Goal: Task Accomplishment & Management: Complete application form

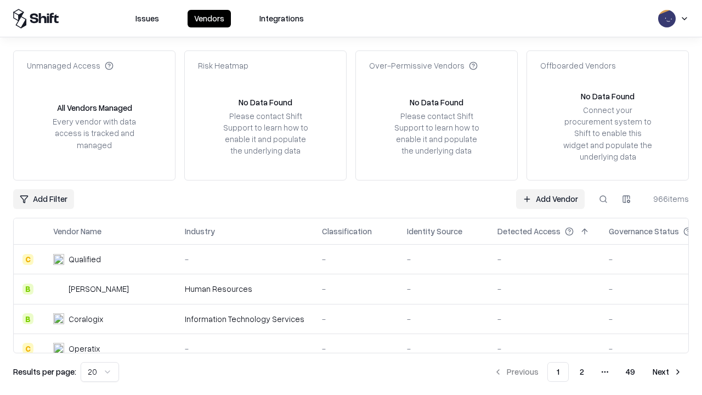
click at [550, 199] on link "Add Vendor" at bounding box center [550, 199] width 69 height 20
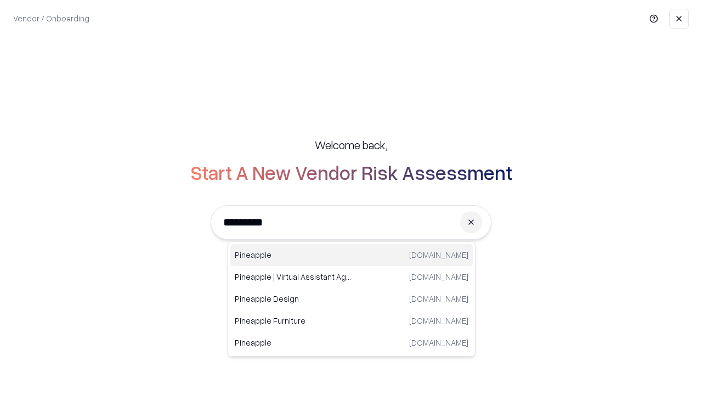
click at [352, 255] on div "Pineapple [DOMAIN_NAME]" at bounding box center [351, 255] width 242 height 22
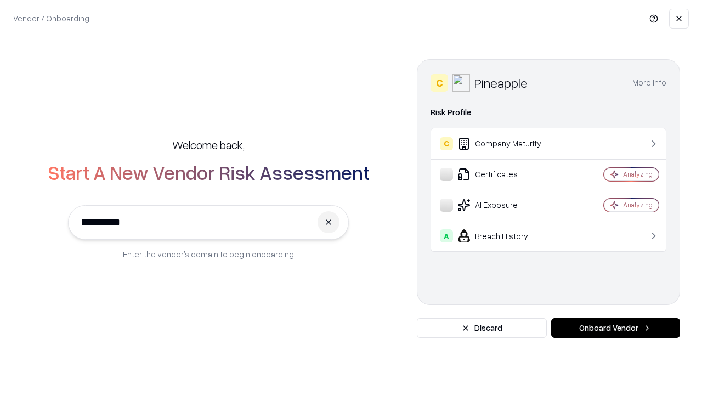
type input "*********"
click at [615, 328] on button "Onboard Vendor" at bounding box center [615, 328] width 129 height 20
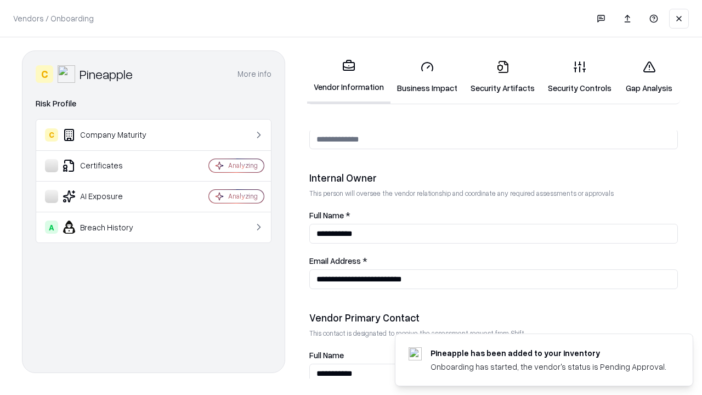
scroll to position [568, 0]
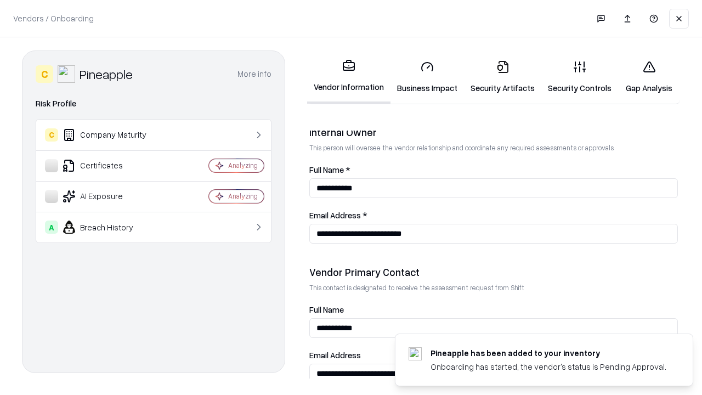
click at [427, 77] on link "Business Impact" at bounding box center [426, 77] width 73 height 51
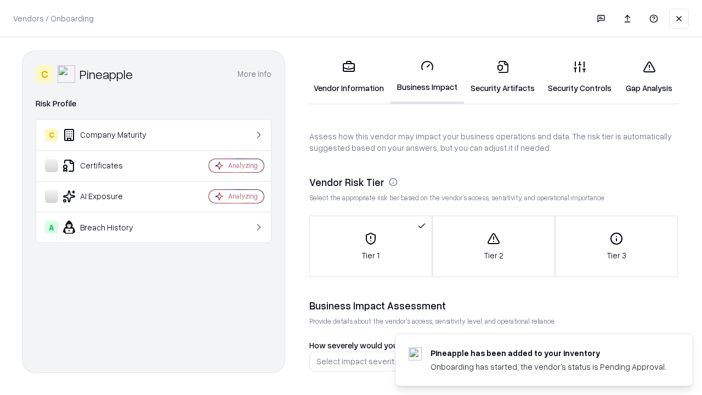
click at [502, 77] on link "Security Artifacts" at bounding box center [502, 77] width 77 height 51
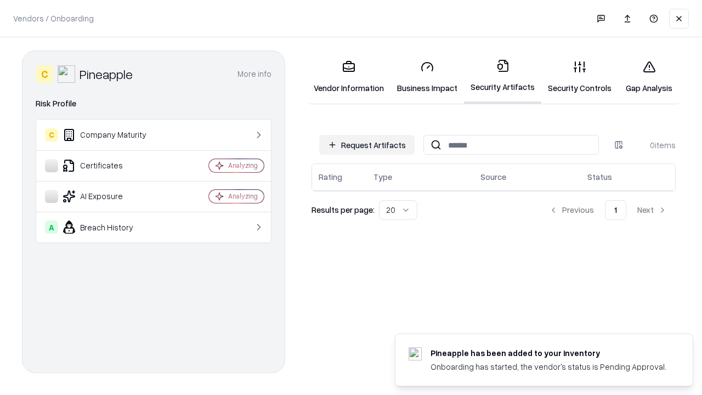
click at [367, 145] on button "Request Artifacts" at bounding box center [366, 145] width 95 height 20
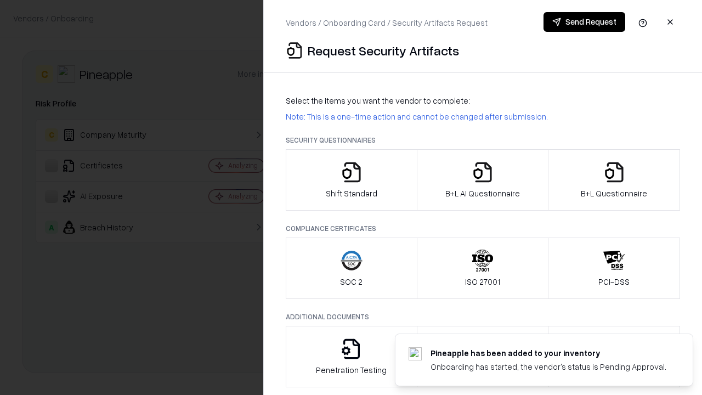
click at [351, 180] on icon "button" at bounding box center [352, 172] width 22 height 22
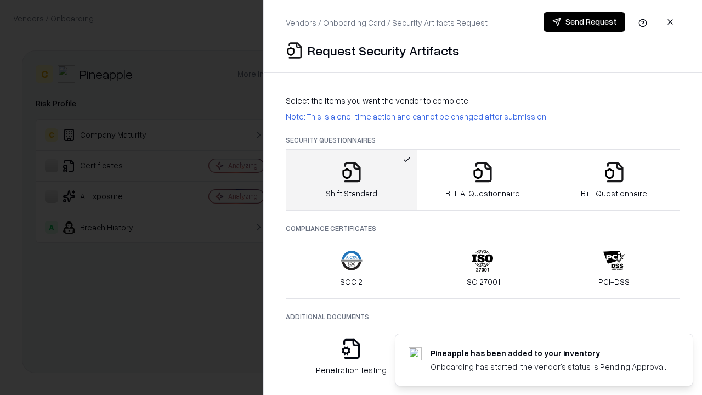
click at [584, 22] on button "Send Request" at bounding box center [584, 22] width 82 height 20
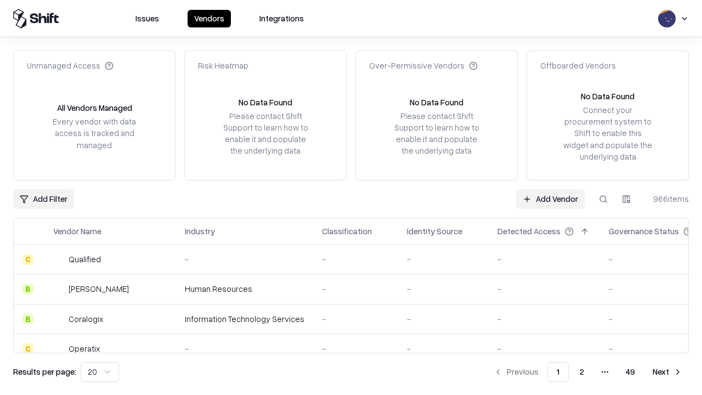
click at [603, 199] on button at bounding box center [603, 199] width 20 height 20
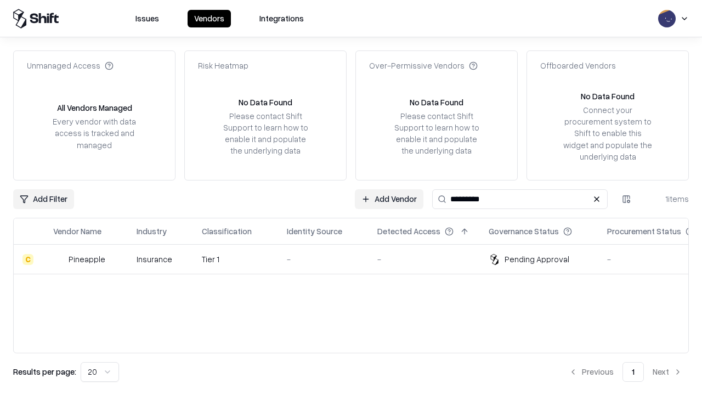
type input "*********"
click at [358, 259] on div "-" at bounding box center [323, 259] width 73 height 12
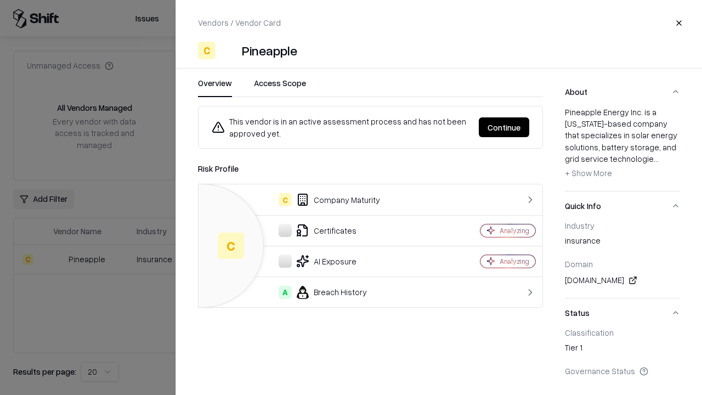
click at [504, 127] on button "Continue" at bounding box center [504, 127] width 50 height 20
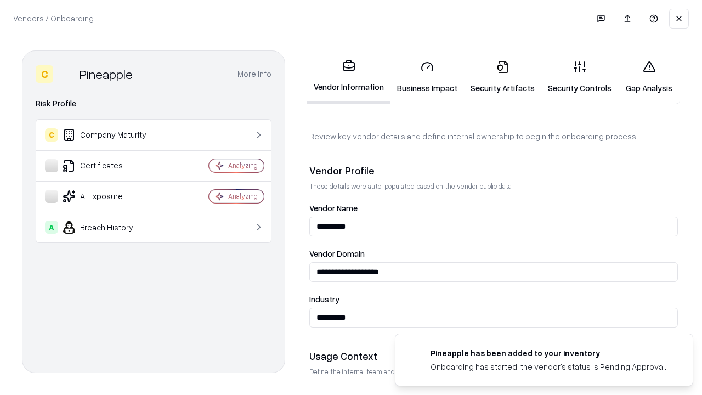
click at [502, 77] on link "Security Artifacts" at bounding box center [502, 77] width 77 height 51
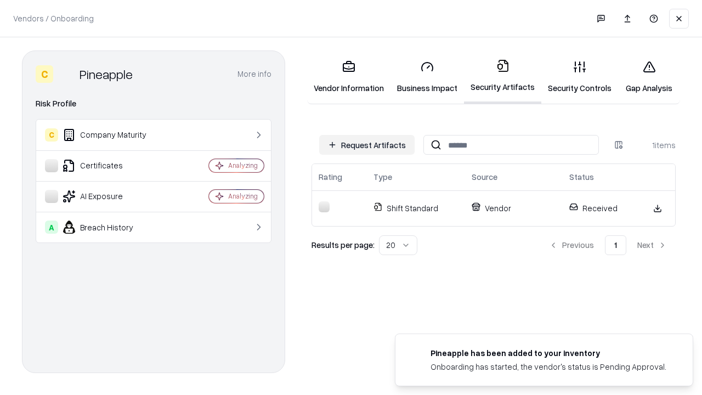
click at [580, 77] on link "Security Controls" at bounding box center [579, 77] width 77 height 51
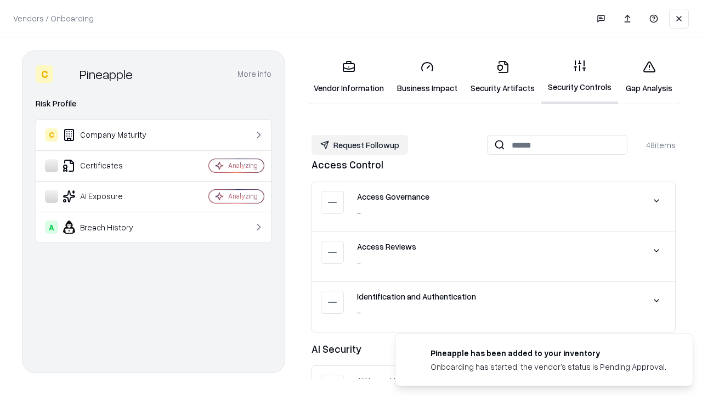
click at [360, 145] on button "Request Followup" at bounding box center [359, 145] width 97 height 20
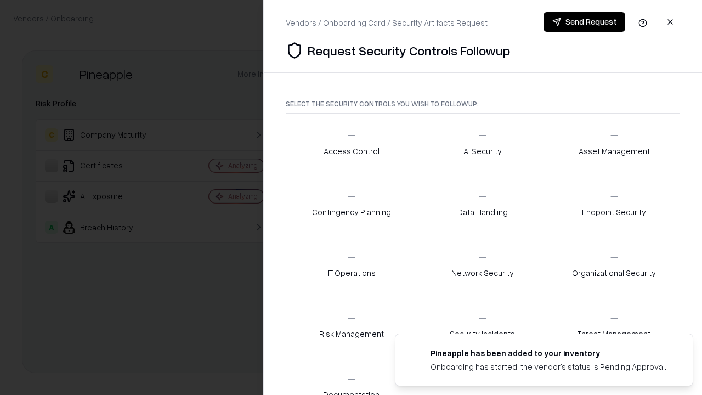
click at [351, 144] on div "Access Control" at bounding box center [352, 143] width 56 height 27
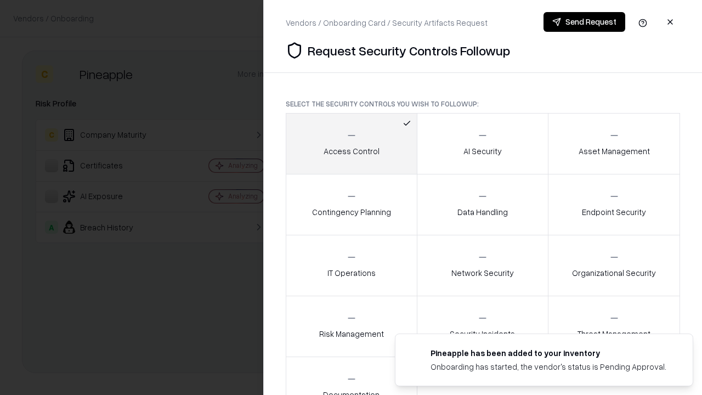
click at [584, 22] on button "Send Request" at bounding box center [584, 22] width 82 height 20
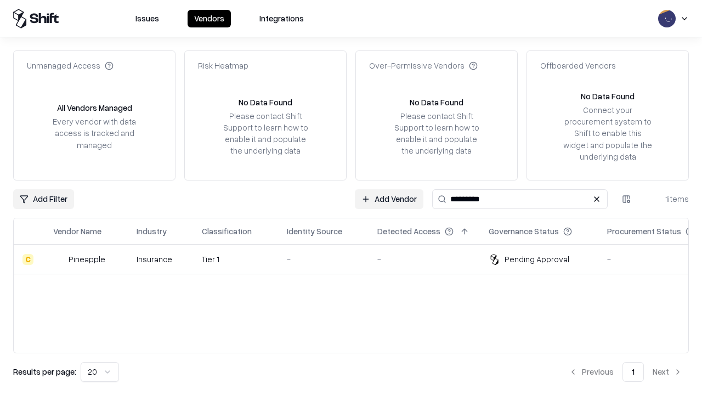
type input "*********"
click at [358, 259] on div "-" at bounding box center [323, 259] width 73 height 12
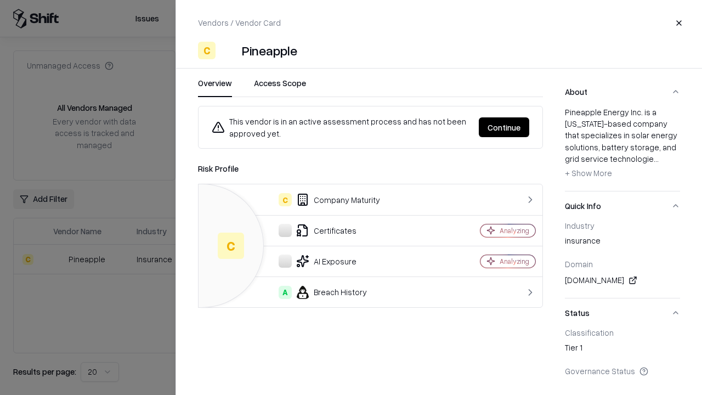
click at [504, 127] on button "Continue" at bounding box center [504, 127] width 50 height 20
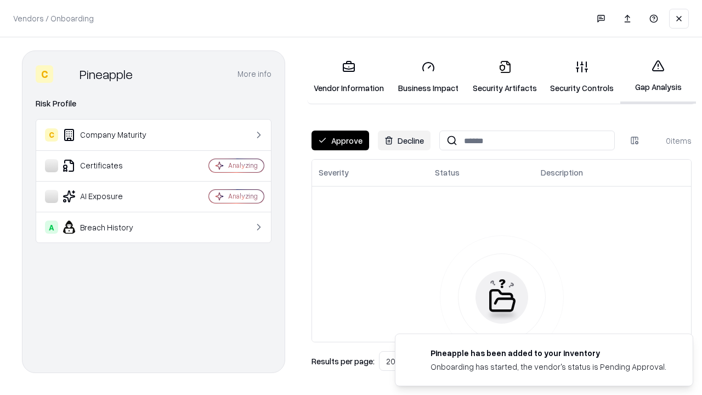
click at [340, 140] on button "Approve" at bounding box center [340, 141] width 58 height 20
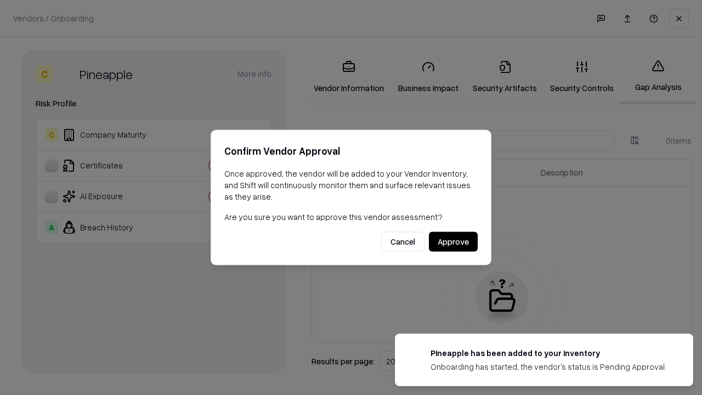
click at [453, 241] on button "Approve" at bounding box center [453, 242] width 49 height 20
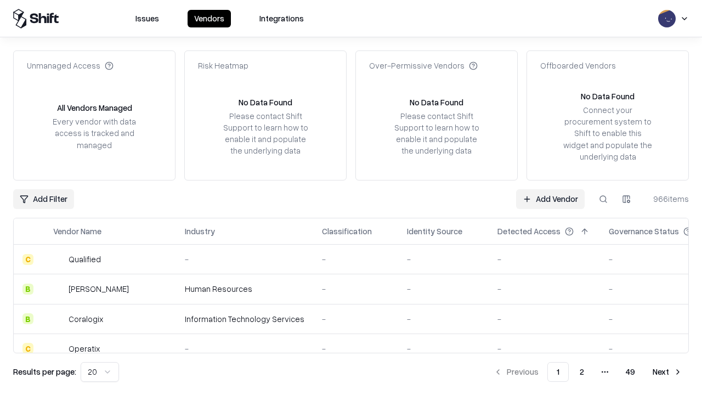
type input "*********"
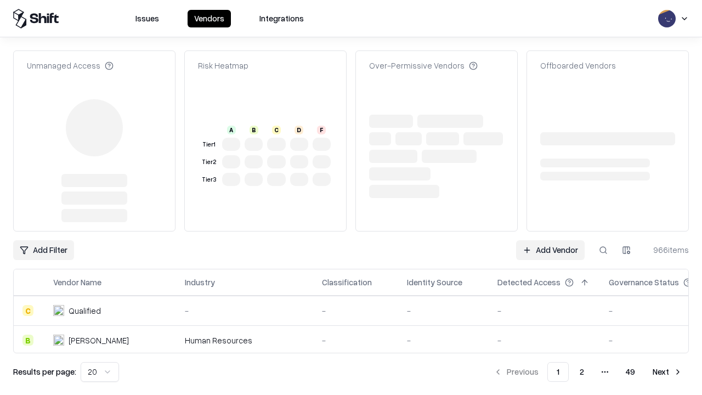
click at [550, 240] on link "Add Vendor" at bounding box center [550, 250] width 69 height 20
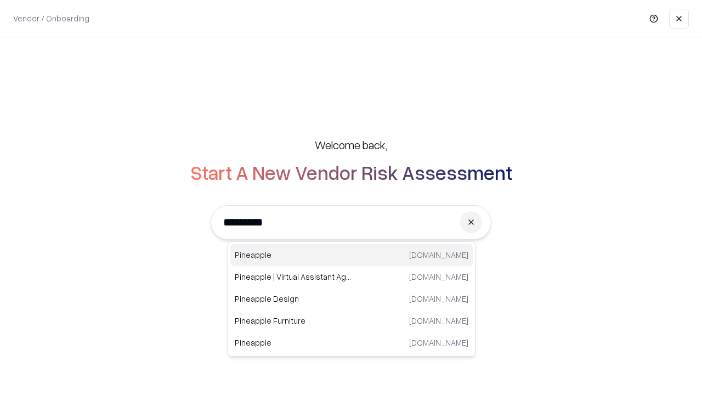
click at [352, 255] on div "Pineapple [DOMAIN_NAME]" at bounding box center [351, 255] width 242 height 22
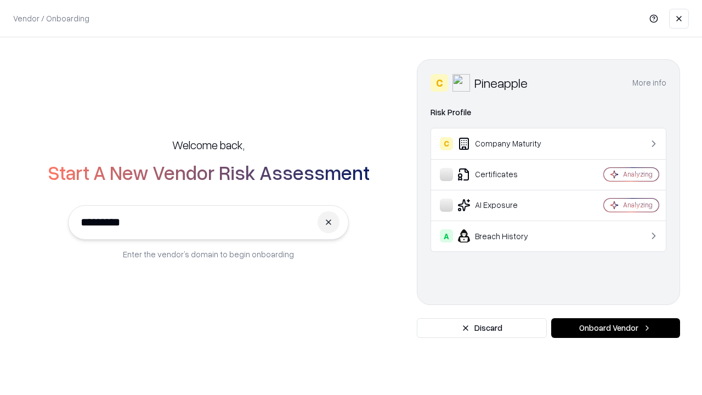
type input "*********"
click at [615, 328] on button "Onboard Vendor" at bounding box center [615, 328] width 129 height 20
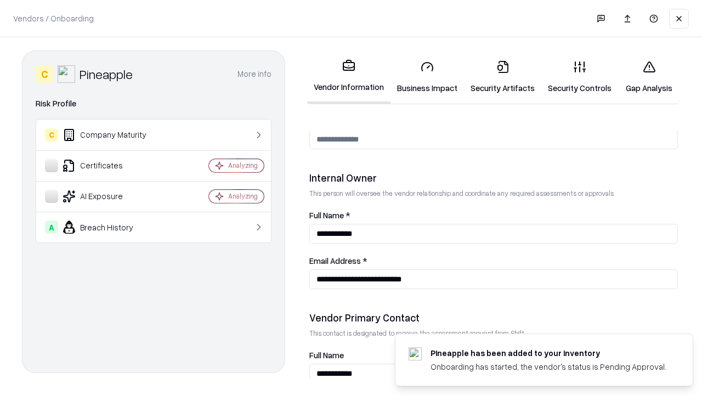
scroll to position [568, 0]
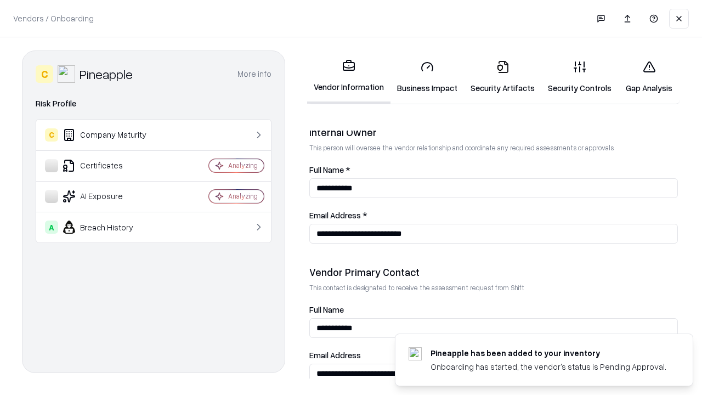
click at [649, 77] on link "Gap Analysis" at bounding box center [649, 77] width 62 height 51
